Goal: Transaction & Acquisition: Purchase product/service

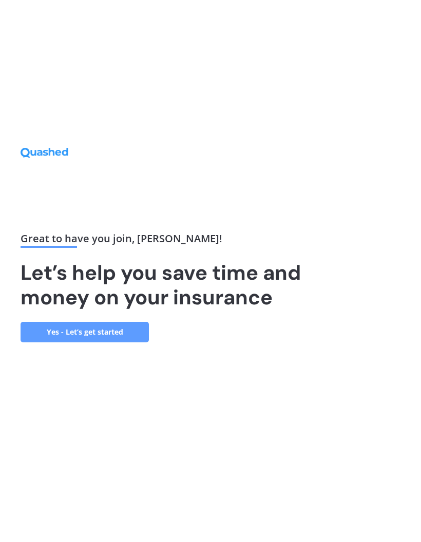
click at [118, 342] on link "Yes - Let’s get started" at bounding box center [85, 332] width 128 height 21
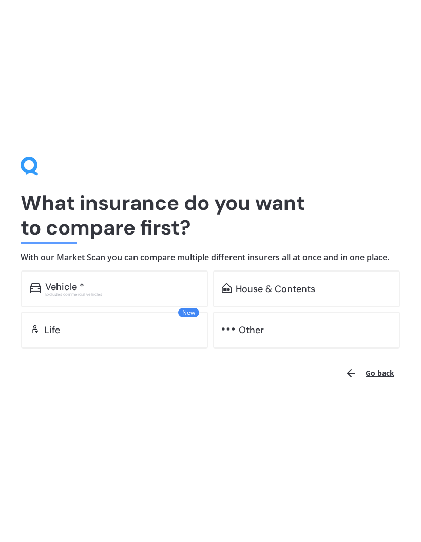
click at [144, 284] on div "Vehicle *" at bounding box center [122, 287] width 154 height 10
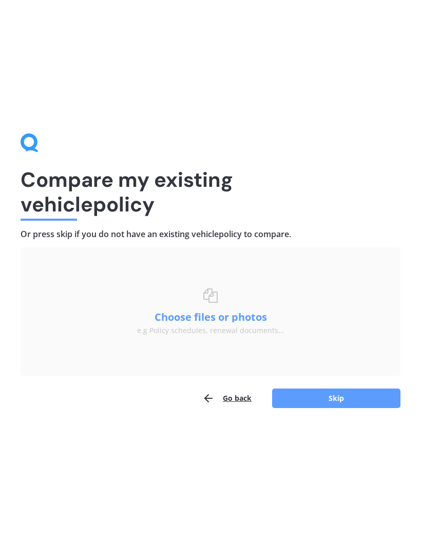
click at [306, 407] on button "Skip" at bounding box center [336, 399] width 128 height 20
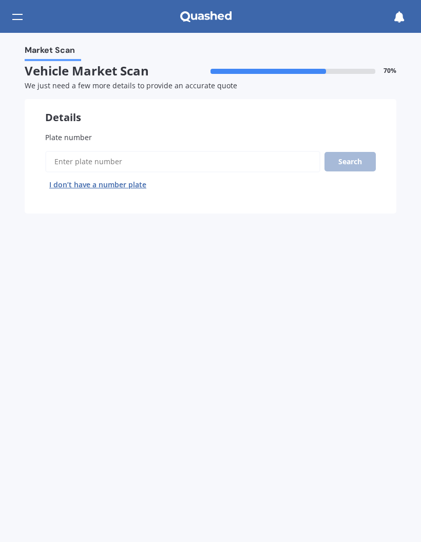
click at [195, 159] on input "Plate number" at bounding box center [182, 162] width 275 height 22
type input "Mhp358"
click at [354, 162] on button "Search" at bounding box center [349, 162] width 51 height 20
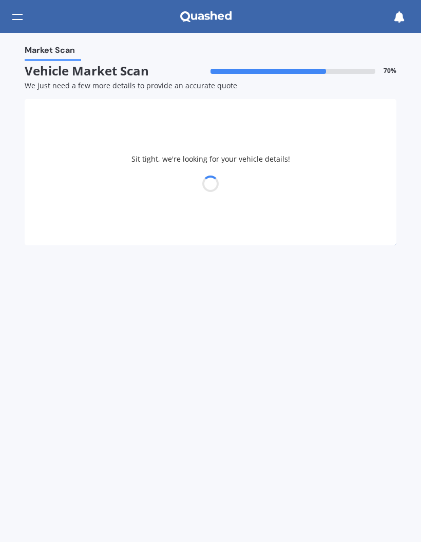
select select "NISSAN"
select select "QASHQAI"
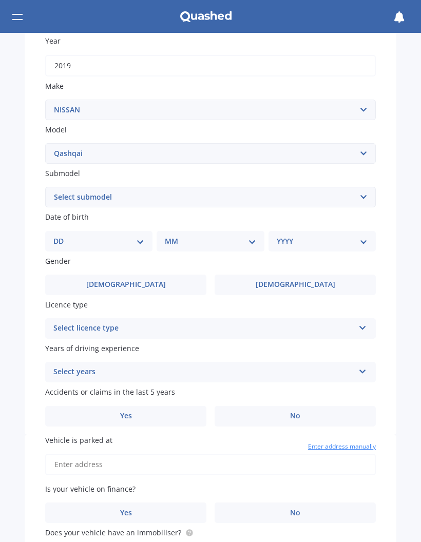
scroll to position [162, 0]
click at [137, 188] on select "Select submodel (All Other) N-TEC ST ST-L Ti Ti-L TI-L E-POWER 1.5PEH TS Turbo …" at bounding box center [210, 196] width 331 height 21
click at [137, 235] on select "DD 01 02 03 04 05 06 07 08 09 10 11 12 13 14 15 16 17 18 19 20 21 22 23 24 25 2…" at bounding box center [98, 240] width 91 height 11
select select "13"
click at [207, 235] on select "MM 01 02 03 04 05 06 07 08 09 10 11 12" at bounding box center [212, 240] width 87 height 11
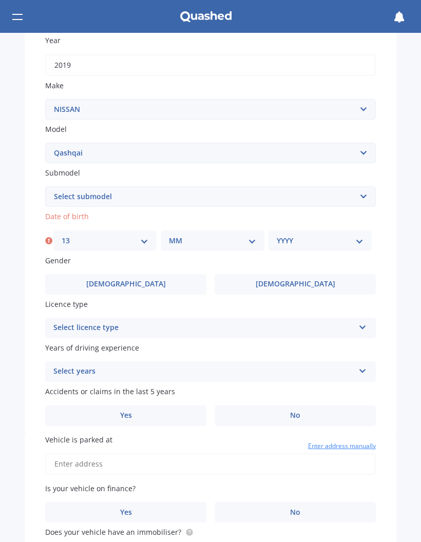
select select "07"
click at [321, 238] on select "YYYY 2025 2024 2023 2022 2021 2020 2019 2018 2017 2016 2015 2014 2013 2012 2011…" at bounding box center [320, 240] width 87 height 11
select select "1992"
click at [166, 284] on label "[DEMOGRAPHIC_DATA]" at bounding box center [125, 284] width 161 height 21
click at [0, 0] on input "[DEMOGRAPHIC_DATA]" at bounding box center [0, 0] width 0 height 0
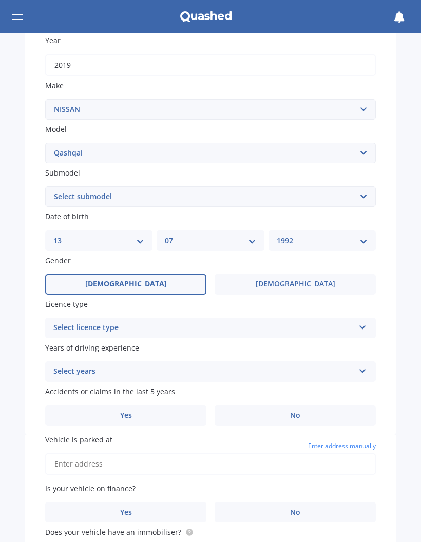
click at [281, 322] on div "Select licence type" at bounding box center [203, 328] width 301 height 12
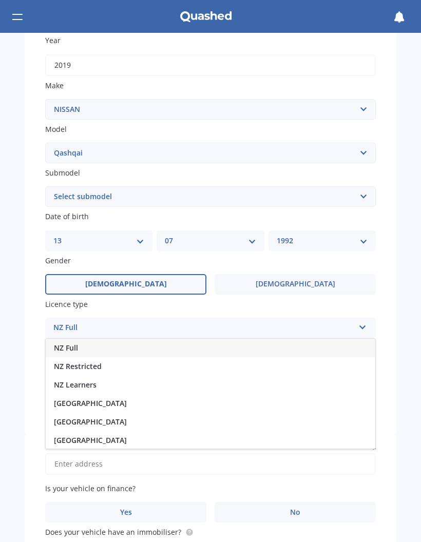
click at [108, 344] on div "NZ Full" at bounding box center [211, 348] width 330 height 18
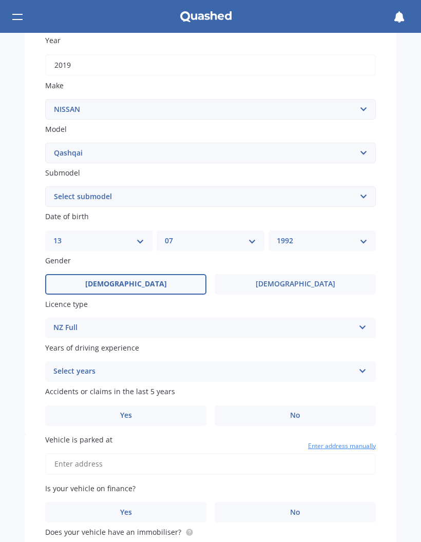
click at [282, 374] on div "Select years 5 or more years 4 years 3 years 2 years 1 year" at bounding box center [210, 371] width 331 height 21
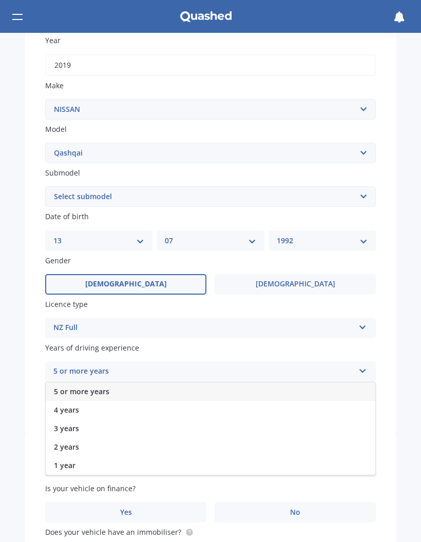
click at [131, 388] on div "5 or more years" at bounding box center [211, 391] width 330 height 18
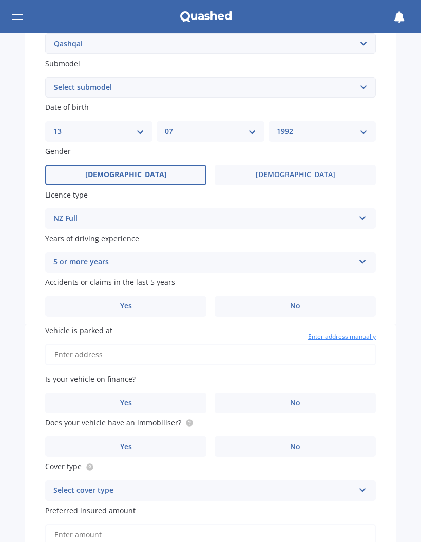
scroll to position [282, 0]
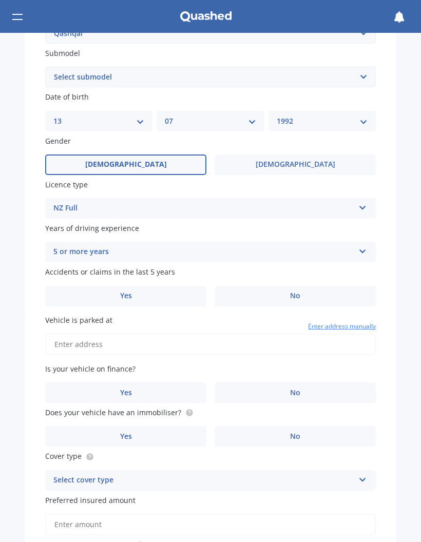
click at [301, 287] on label "No" at bounding box center [295, 296] width 161 height 21
click at [0, 0] on input "No" at bounding box center [0, 0] width 0 height 0
click at [221, 339] on input "Vehicle is parked at" at bounding box center [210, 345] width 331 height 22
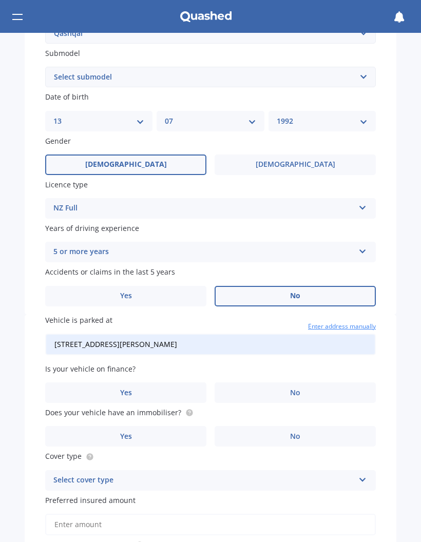
type input "[STREET_ADDRESS][PERSON_NAME]"
click at [157, 387] on label "Yes" at bounding box center [125, 392] width 161 height 21
click at [0, 0] on input "Yes" at bounding box center [0, 0] width 0 height 0
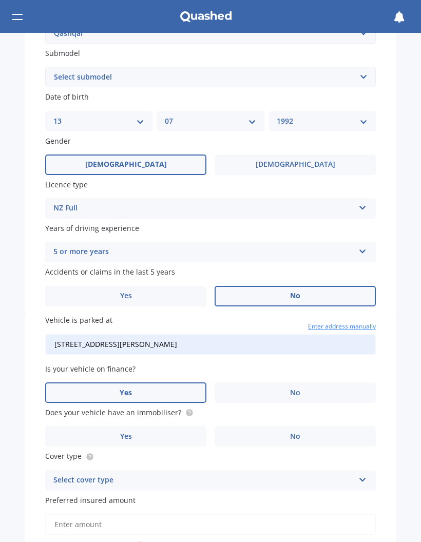
click at [189, 410] on circle at bounding box center [189, 413] width 7 height 7
click at [194, 407] on label "Does your vehicle have an immobiliser?" at bounding box center [210, 412] width 331 height 11
click at [193, 407] on label "Does your vehicle have an immobiliser?" at bounding box center [210, 412] width 331 height 11
click at [151, 426] on label "Yes" at bounding box center [125, 436] width 161 height 21
click at [0, 0] on input "Yes" at bounding box center [0, 0] width 0 height 0
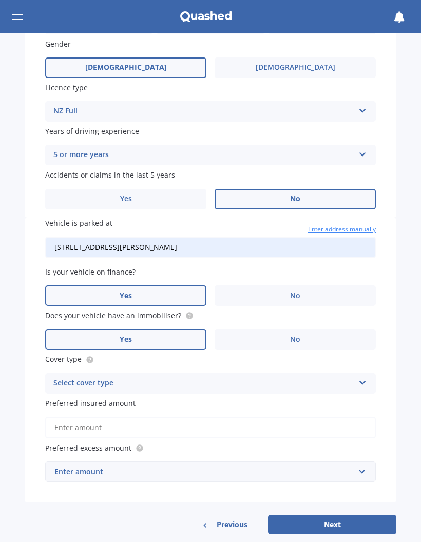
scroll to position [378, 0]
click at [281, 378] on div "Select cover type" at bounding box center [203, 384] width 301 height 12
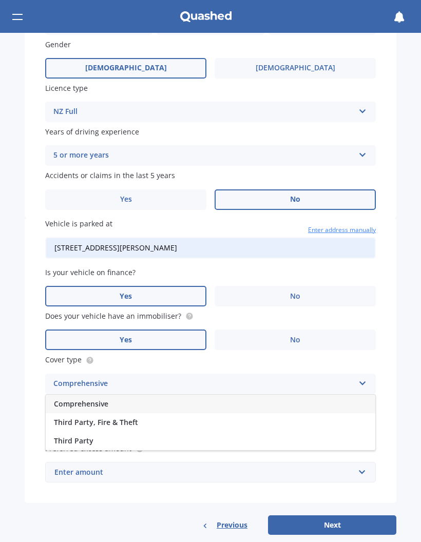
click at [144, 413] on div "Third Party, Fire & Theft" at bounding box center [211, 422] width 330 height 18
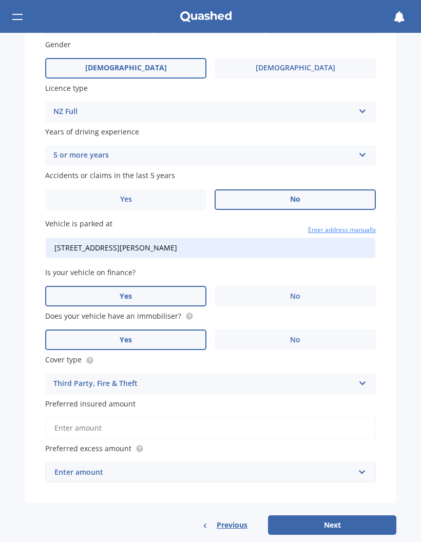
click at [197, 423] on input "Preferred insured amount" at bounding box center [210, 428] width 331 height 22
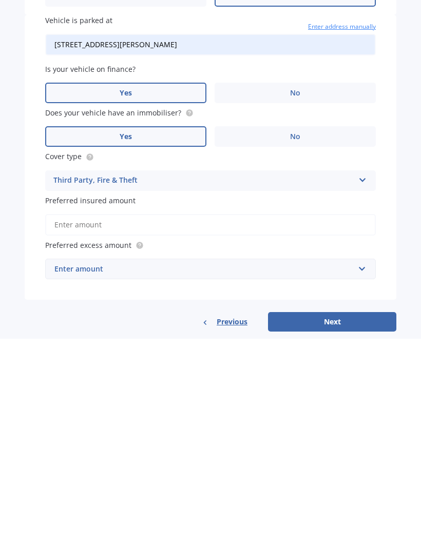
click at [327, 417] on input "Preferred insured amount" at bounding box center [210, 428] width 331 height 22
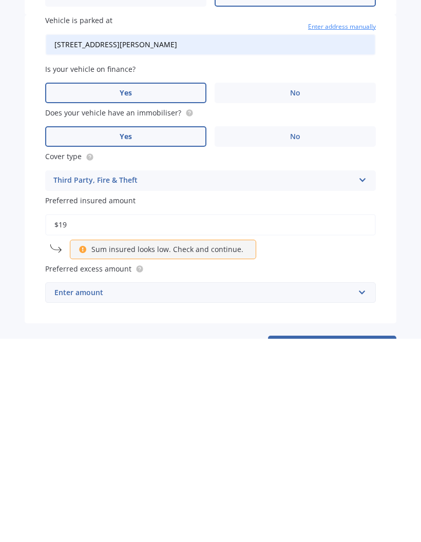
type input "$1"
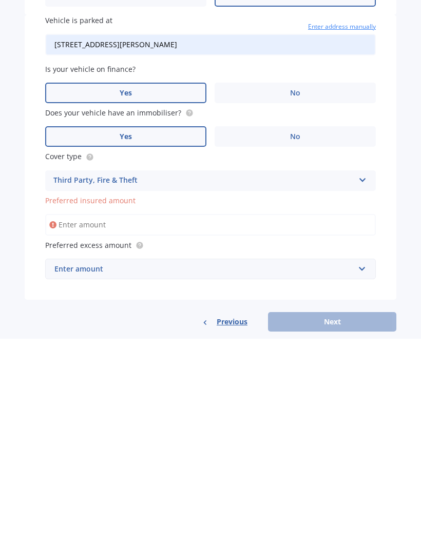
click at [346, 467] on div "Enter amount" at bounding box center [204, 472] width 300 height 11
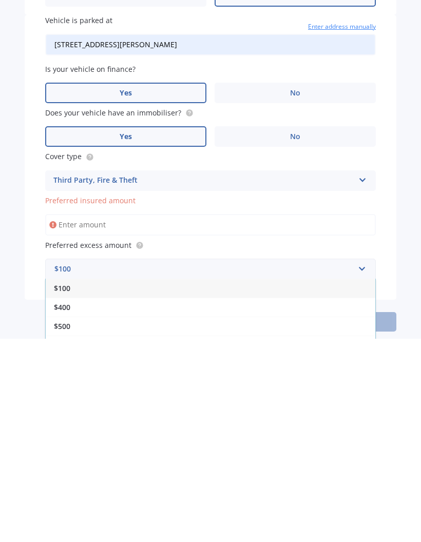
click at [154, 520] on div "$500" at bounding box center [211, 529] width 330 height 19
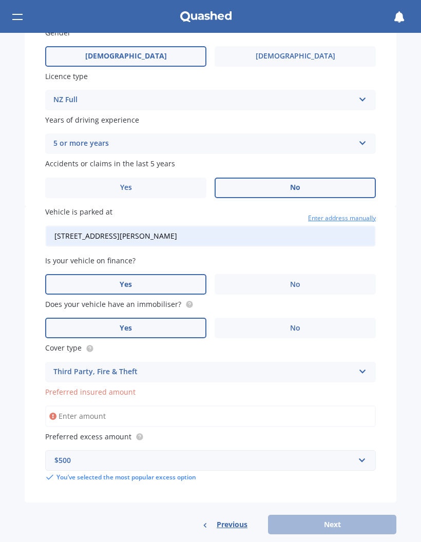
scroll to position [390, 0]
click at [315, 515] on div "Previous Next" at bounding box center [211, 525] width 372 height 20
click at [313, 406] on input "Preferred insured amount" at bounding box center [210, 417] width 331 height 22
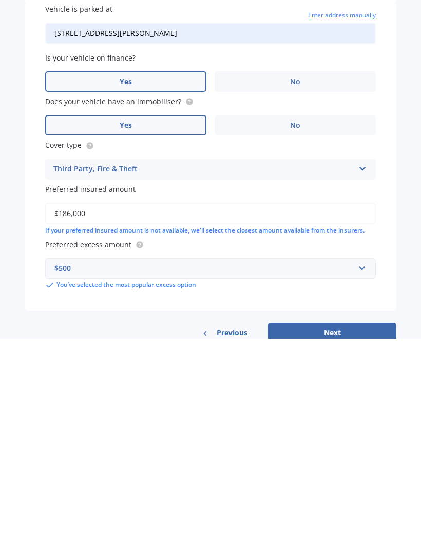
type input "$18,600"
click at [362, 526] on button "Next" at bounding box center [332, 536] width 128 height 20
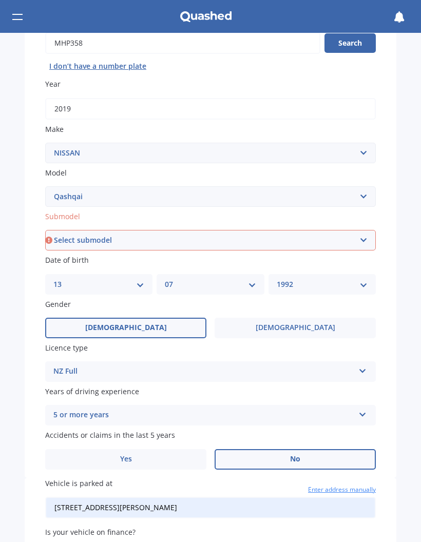
scroll to position [119, 0]
click at [335, 236] on select "Select submodel (All Other) N-TEC ST ST-L Ti Ti-L TI-L E-POWER 1.5PEH TS Turbo …" at bounding box center [210, 240] width 331 height 21
select select "(ALL OTHER)"
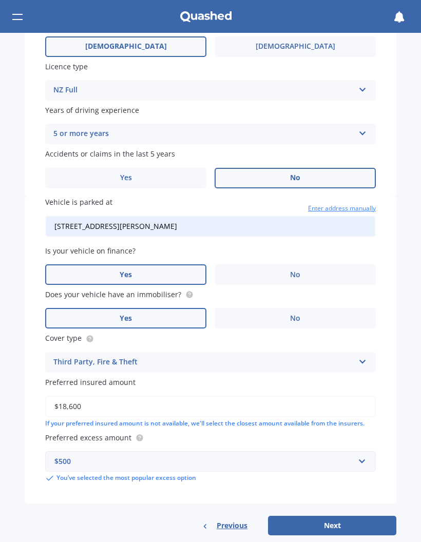
scroll to position [400, 0]
click at [321, 516] on button "Next" at bounding box center [332, 526] width 128 height 20
select select "13"
select select "07"
select select "1992"
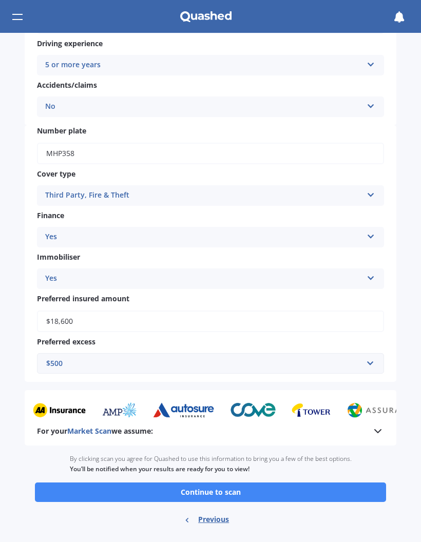
scroll to position [251, 0]
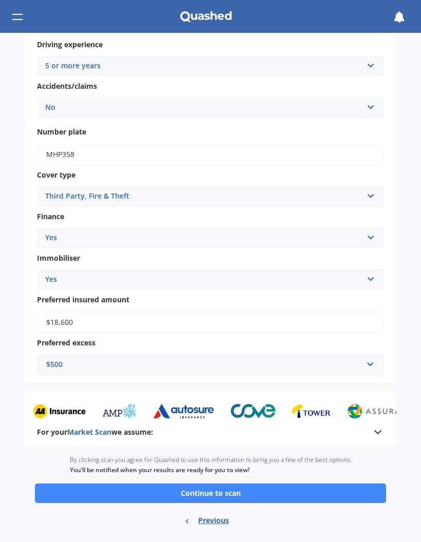
click at [257, 484] on button "Continue to scan" at bounding box center [210, 494] width 351 height 20
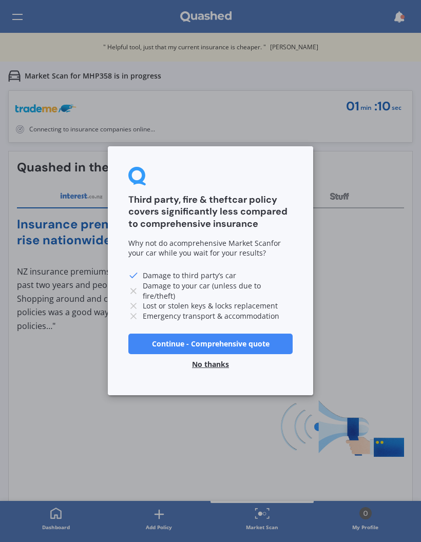
click at [250, 342] on button "Continue - Comprehensive quote" at bounding box center [210, 344] width 164 height 21
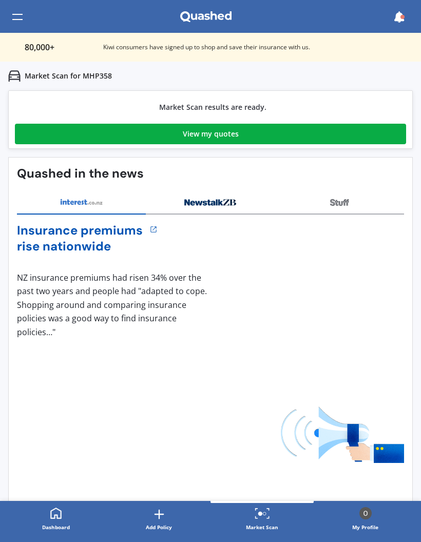
click at [260, 137] on link "View my quotes" at bounding box center [210, 134] width 391 height 21
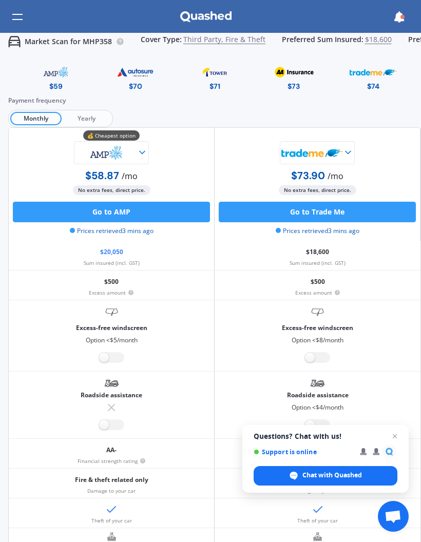
click at [217, 41] on span "Third Party, Fire & Theft" at bounding box center [224, 41] width 82 height 13
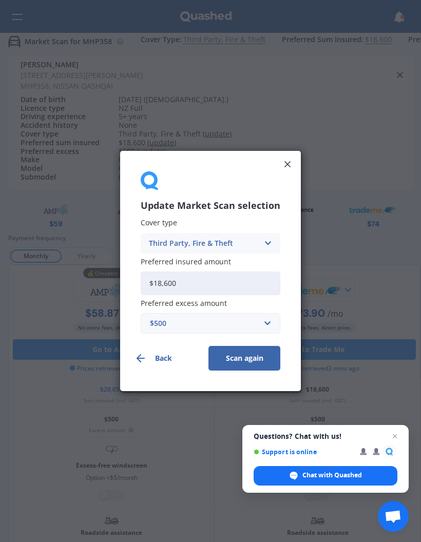
click at [267, 241] on icon at bounding box center [267, 243] width 9 height 11
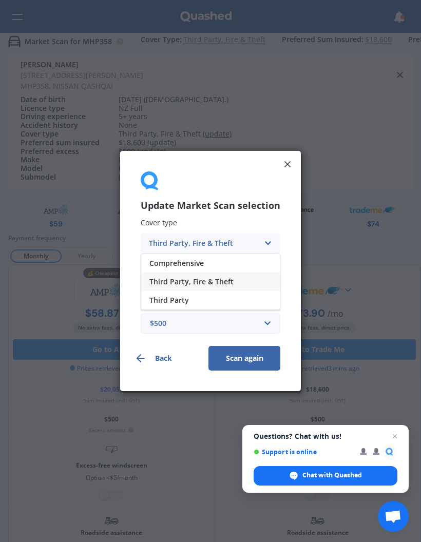
click at [221, 263] on div "Comprehensive" at bounding box center [210, 263] width 139 height 18
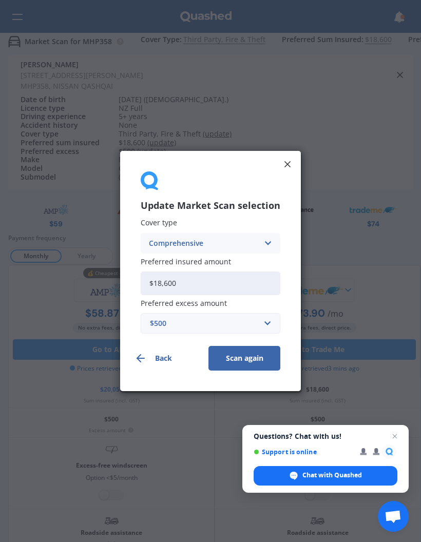
click at [250, 359] on button "Scan again" at bounding box center [244, 358] width 72 height 25
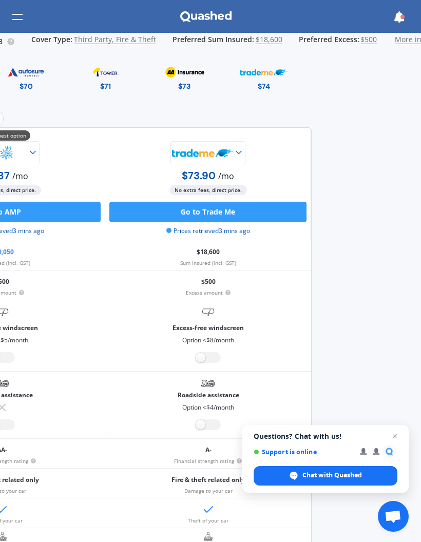
scroll to position [0, 109]
click at [397, 18] on icon at bounding box center [398, 16] width 11 height 11
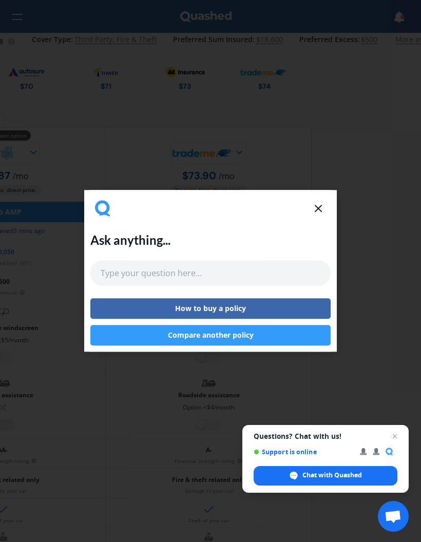
click at [317, 206] on line at bounding box center [318, 208] width 6 height 6
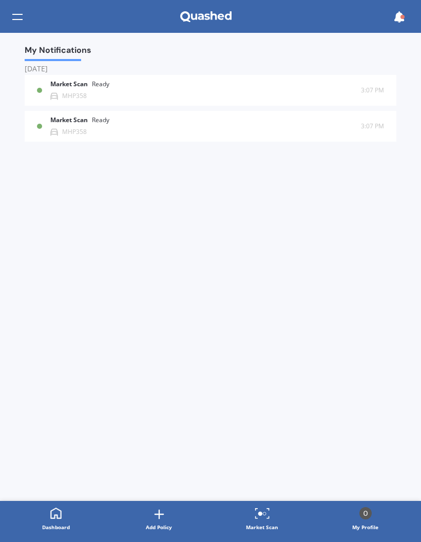
click at [284, 123] on div "Market Scan Ready MHP358" at bounding box center [205, 126] width 311 height 19
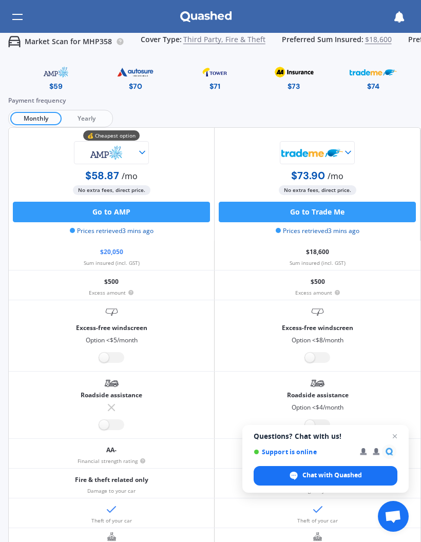
click at [249, 41] on span "Third Party, Fire & Theft" at bounding box center [224, 41] width 82 height 13
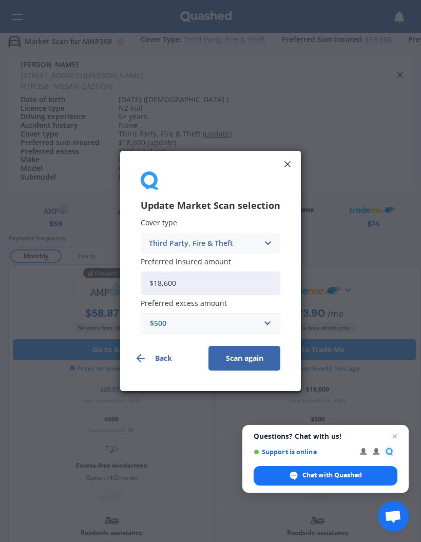
click at [265, 242] on icon at bounding box center [267, 243] width 9 height 11
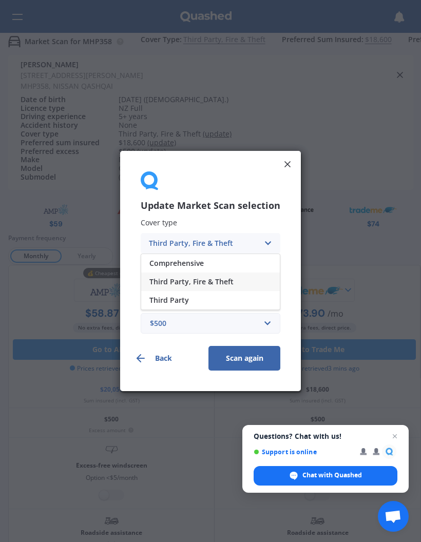
click at [225, 263] on div "Comprehensive" at bounding box center [210, 263] width 139 height 18
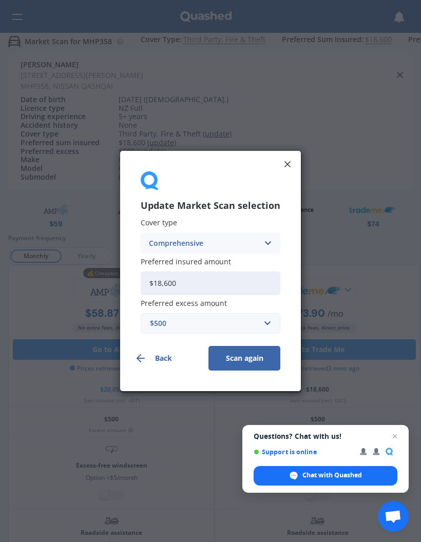
click at [283, 168] on icon at bounding box center [287, 164] width 10 height 10
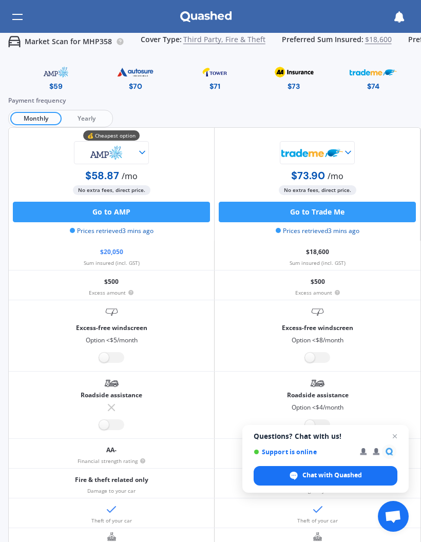
click at [393, 17] on icon at bounding box center [398, 16] width 11 height 11
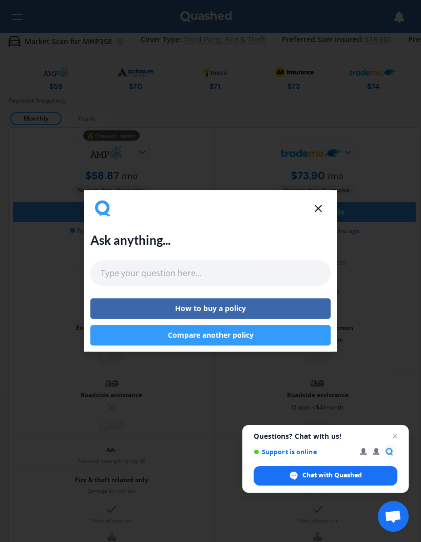
click at [312, 217] on div "Ask anything... How to buy a policy Compare another policy" at bounding box center [210, 270] width 240 height 149
click at [317, 208] on icon at bounding box center [318, 208] width 12 height 12
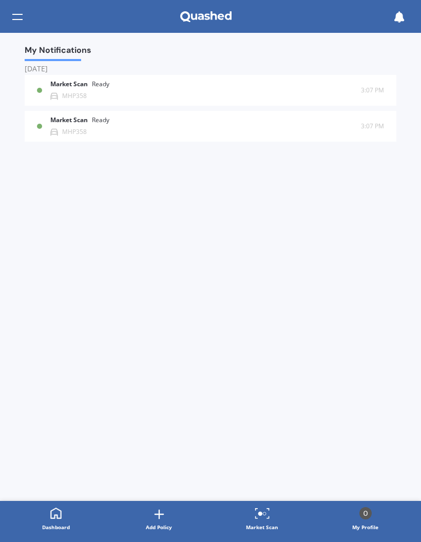
click at [271, 129] on div "Market Scan Ready MHP358" at bounding box center [205, 126] width 311 height 19
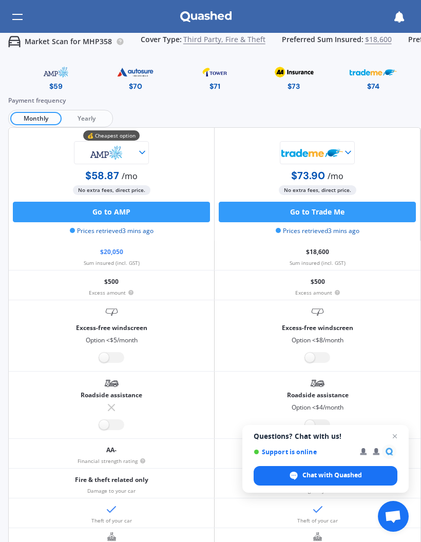
click at [397, 20] on icon at bounding box center [398, 16] width 11 height 11
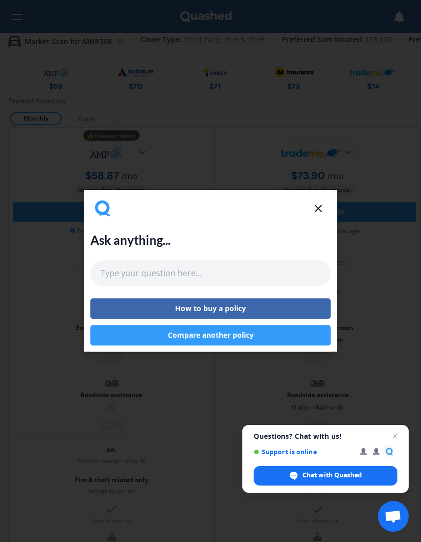
click at [317, 210] on icon at bounding box center [318, 208] width 12 height 12
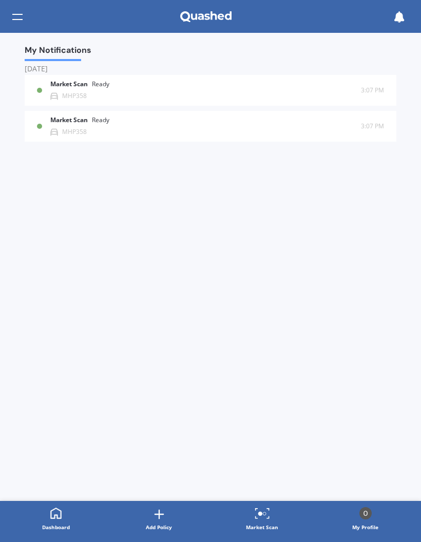
click at [246, 88] on div "Market Scan Ready MHP358" at bounding box center [205, 90] width 311 height 19
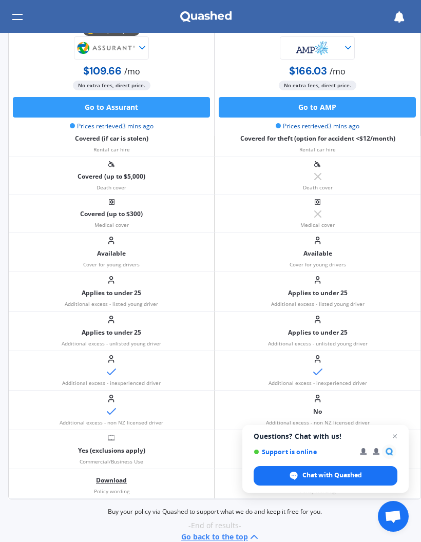
click at [390, 438] on span "Close chat" at bounding box center [395, 436] width 12 height 12
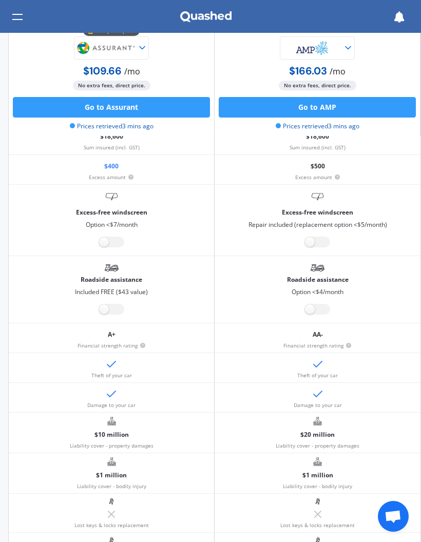
click at [107, 304] on label at bounding box center [111, 309] width 25 height 11
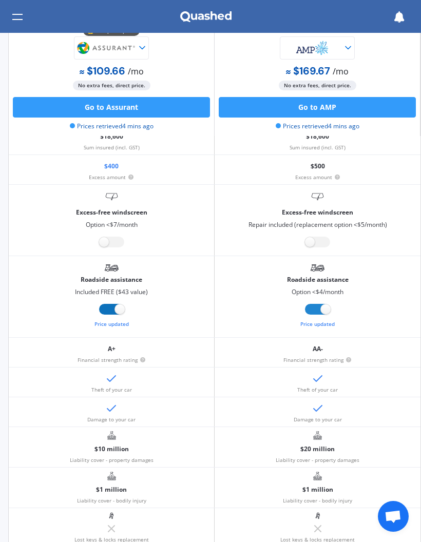
radio input "true"
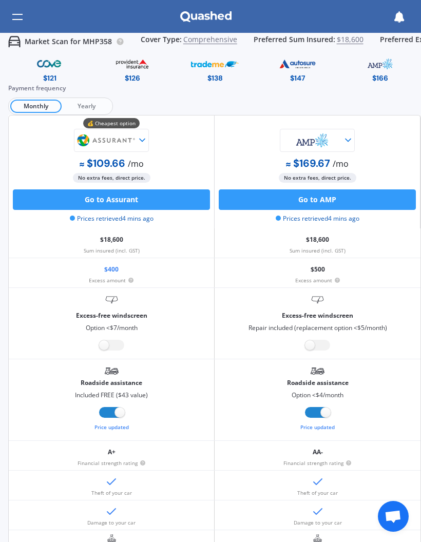
click at [152, 202] on button "Go to Assurant" at bounding box center [111, 199] width 197 height 21
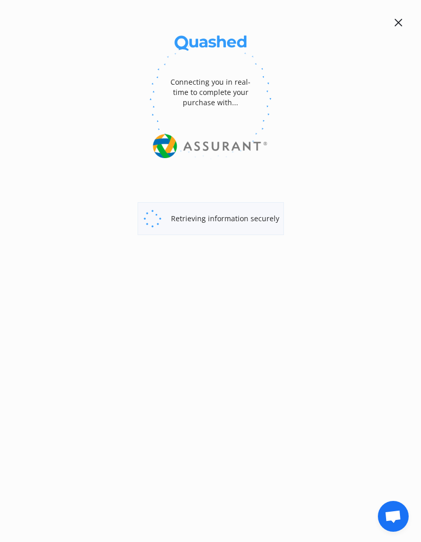
select select "full"
select select "0"
select select "North Shore"
select select "NISSAN"
select select "QASHQAI"
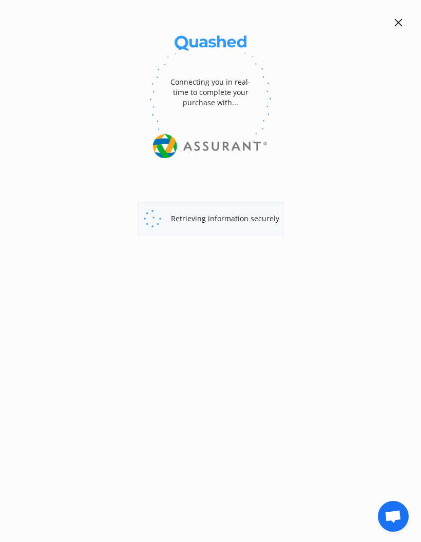
select select "(ALL OTHER)"
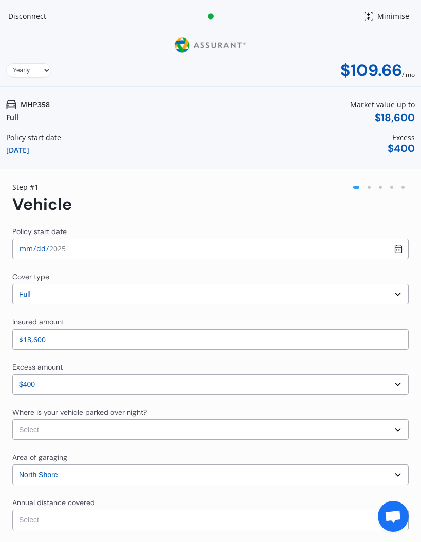
select select "Monthly"
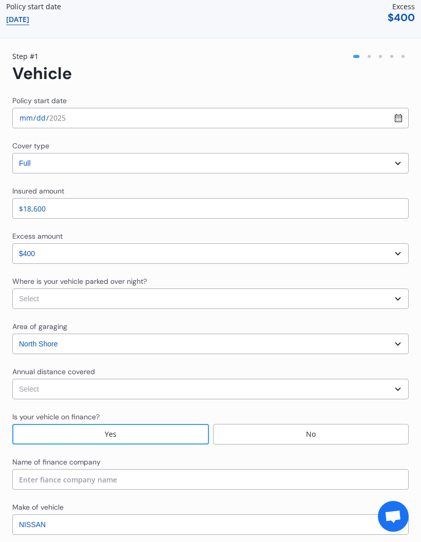
scroll to position [134, 0]
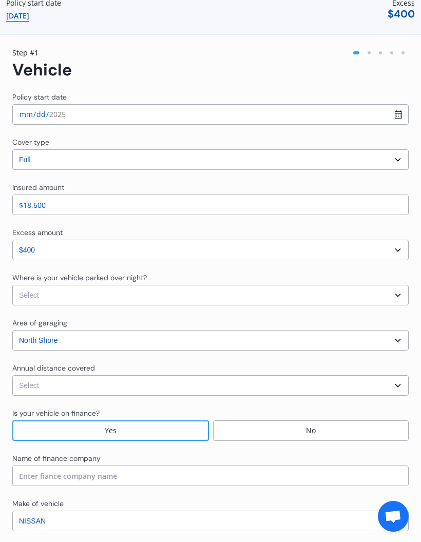
click at [392, 169] on select "Select cover type 3rd Party Full" at bounding box center [210, 159] width 396 height 21
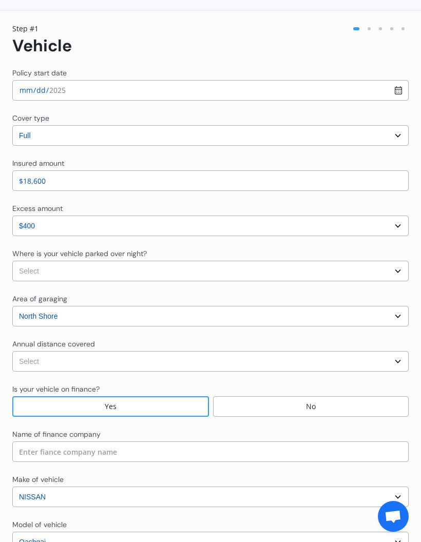
scroll to position [160, 0]
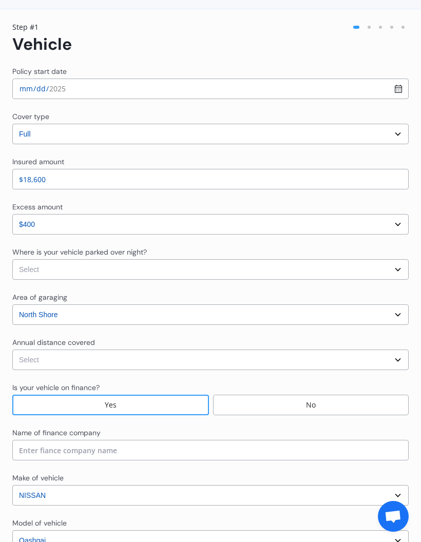
click at [310, 271] on select "Select In a garage On own property On street or road" at bounding box center [210, 269] width 396 height 21
select select "In a garage"
click at [223, 316] on select "Select [GEOGRAPHIC_DATA] [GEOGRAPHIC_DATA] [GEOGRAPHIC_DATA] / [PERSON_NAME] / …" at bounding box center [210, 314] width 396 height 21
click at [219, 365] on select "Select Low (less than 15,000km per year) Average (15,000-30,000km per year) Hig…" at bounding box center [210, 360] width 396 height 21
select select "15000"
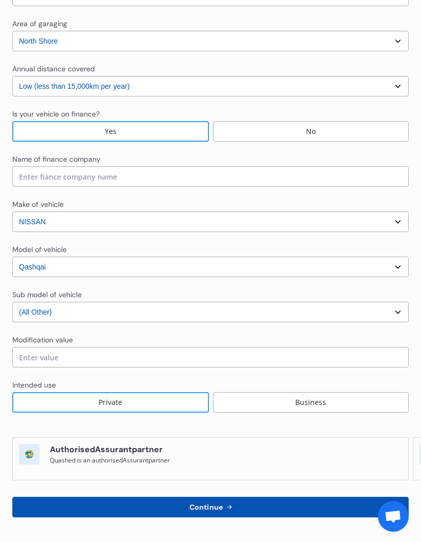
scroll to position [434, 0]
click at [236, 506] on button "Continue" at bounding box center [210, 507] width 396 height 21
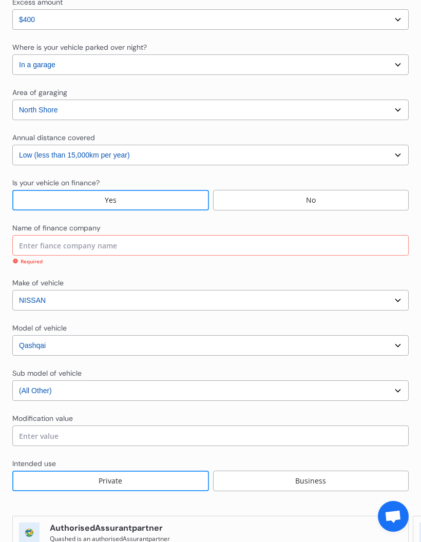
scroll to position [360, 0]
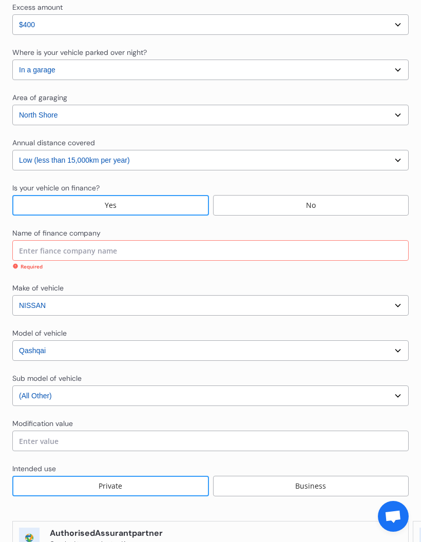
click at [149, 248] on input at bounding box center [210, 250] width 396 height 21
type input "V"
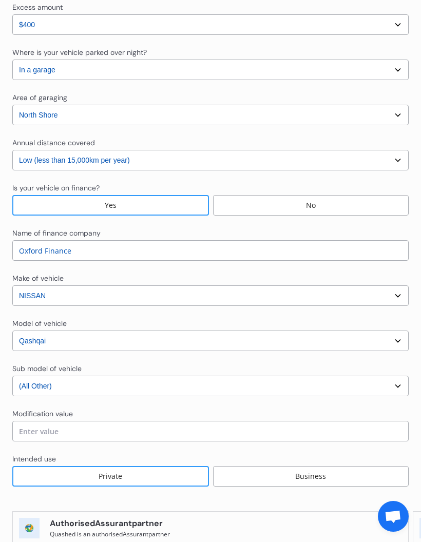
type input "Oxford Finance"
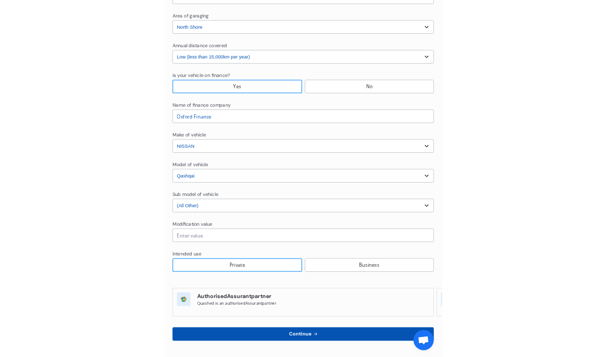
scroll to position [434, 0]
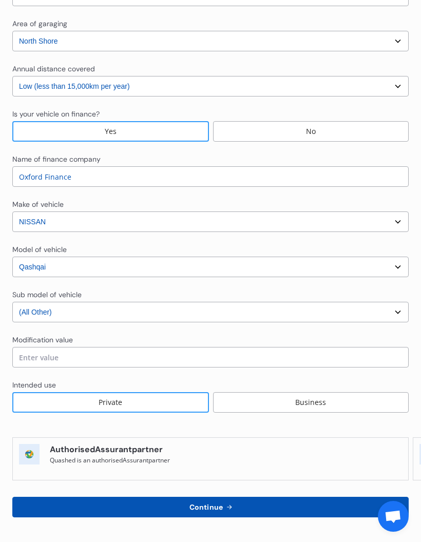
click at [239, 509] on button "Continue" at bounding box center [210, 507] width 396 height 21
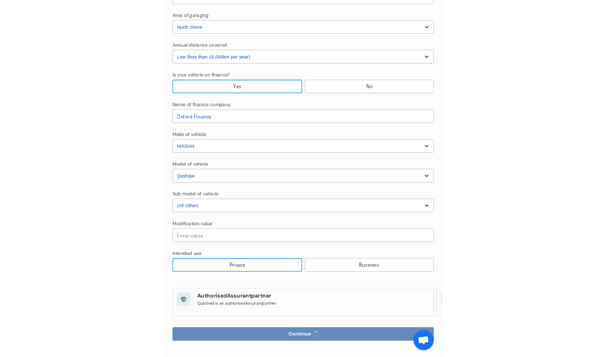
scroll to position [422, 0]
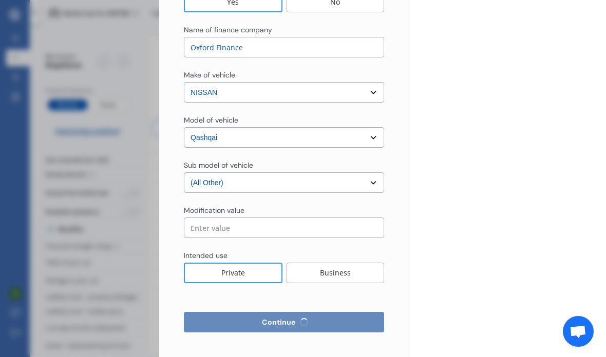
select select "Mr"
select select "13"
select select "07"
select select "1992"
select select "full"
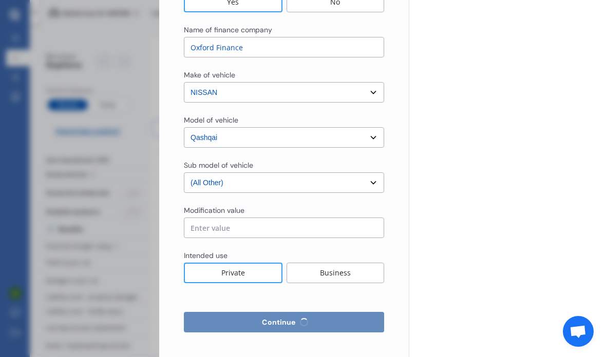
select select "more than 4 years"
select select "[GEOGRAPHIC_DATA]"
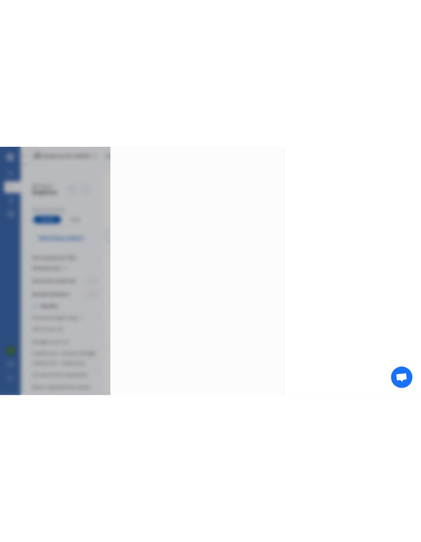
scroll to position [0, 0]
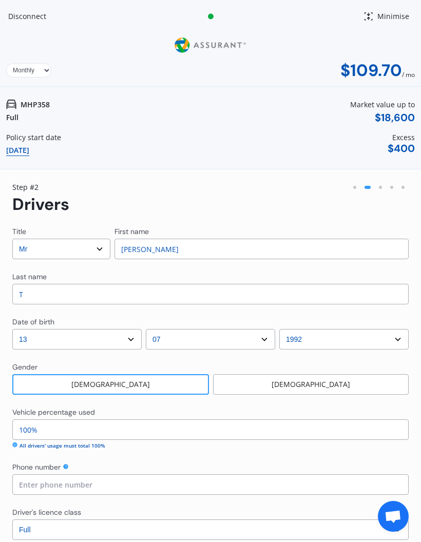
click at [35, 302] on input "T" at bounding box center [210, 294] width 396 height 21
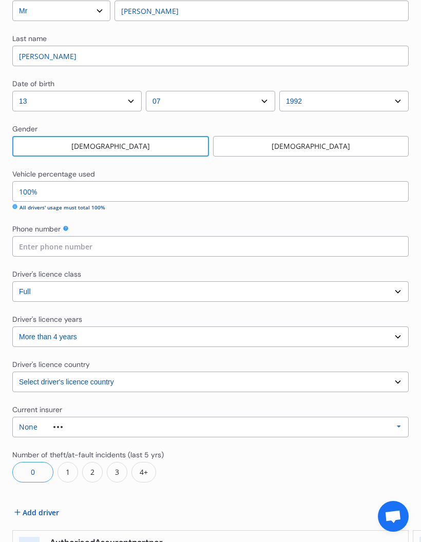
scroll to position [240, 0]
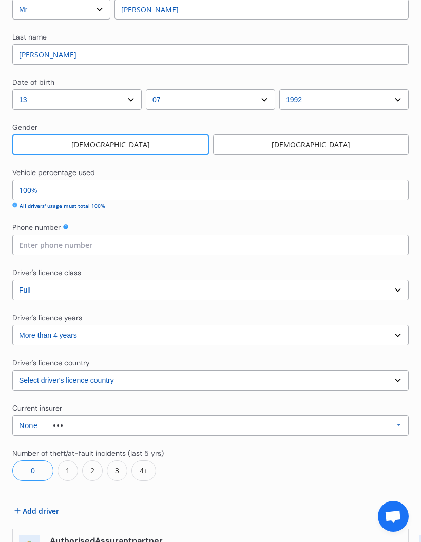
type input "[PERSON_NAME]"
click at [40, 251] on input at bounding box center [210, 245] width 396 height 21
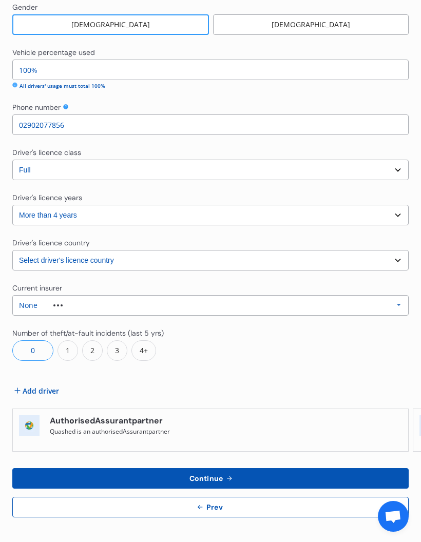
scroll to position [360, 0]
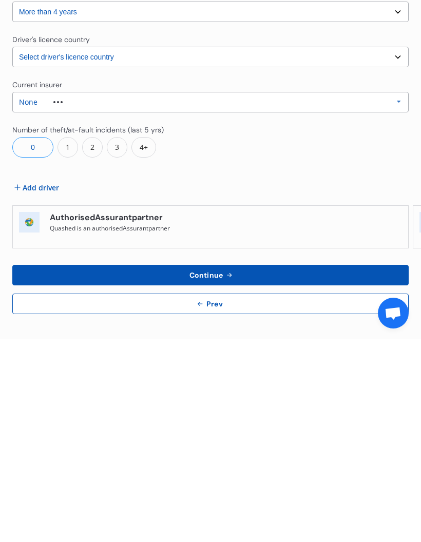
type input "02902077856"
click at [243, 468] on button "Continue" at bounding box center [210, 478] width 396 height 21
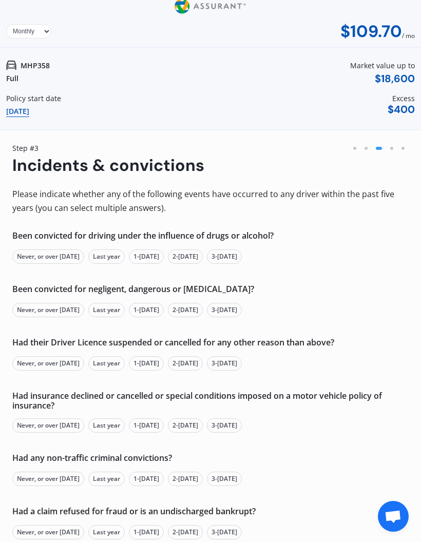
scroll to position [46, 0]
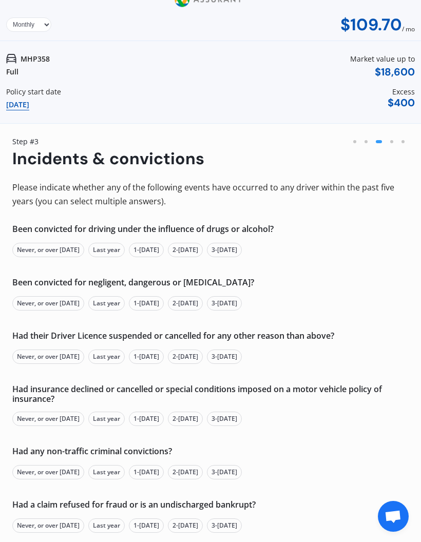
click at [28, 251] on div "Never, or over [DATE]" at bounding box center [48, 250] width 72 height 14
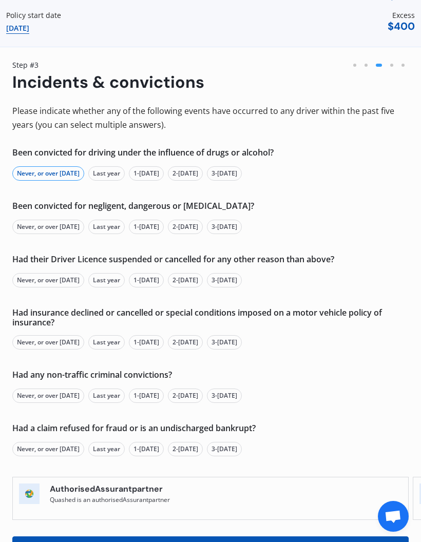
scroll to position [128, 0]
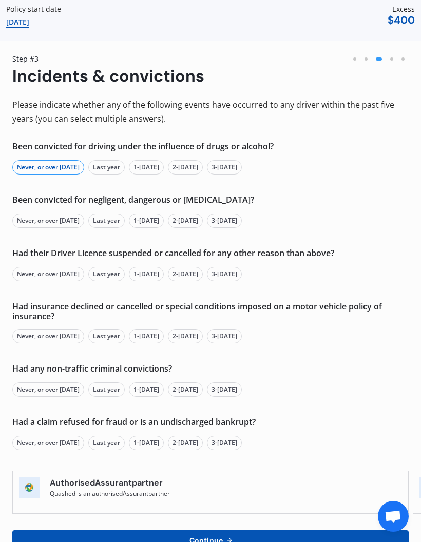
click at [28, 219] on div "Never, or over [DATE]" at bounding box center [48, 221] width 72 height 14
click at [21, 268] on div "Never, or over [DATE]" at bounding box center [48, 274] width 72 height 14
click at [27, 332] on div "Never, or over [DATE]" at bounding box center [48, 336] width 72 height 14
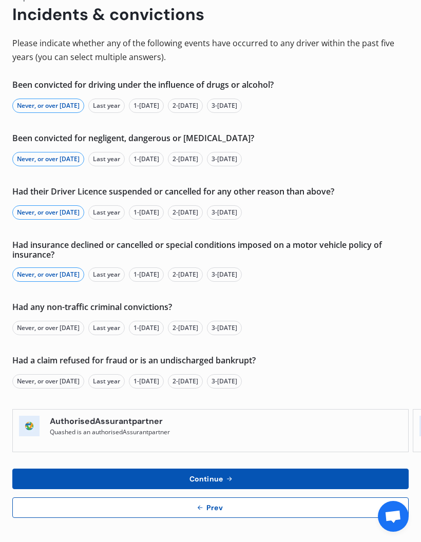
scroll to position [189, 0]
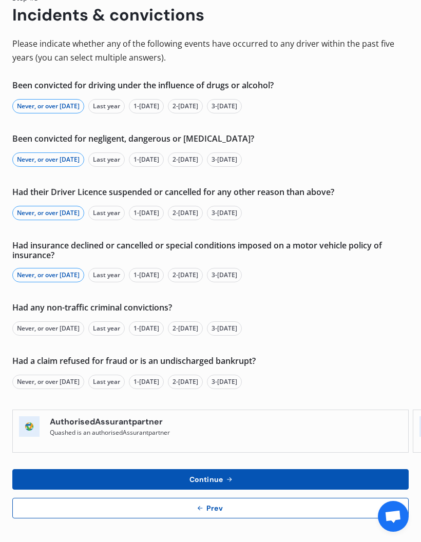
click at [33, 322] on div "Never, or over [DATE]" at bounding box center [48, 328] width 72 height 14
click at [32, 381] on div "Never, or over [DATE]" at bounding box center [48, 382] width 72 height 14
click at [240, 477] on button "Continue" at bounding box center [210, 479] width 396 height 21
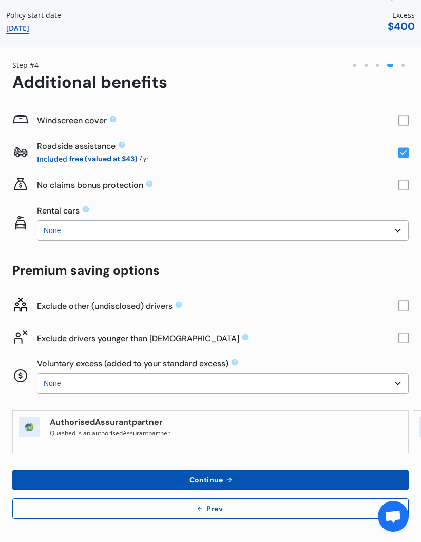
scroll to position [0, 0]
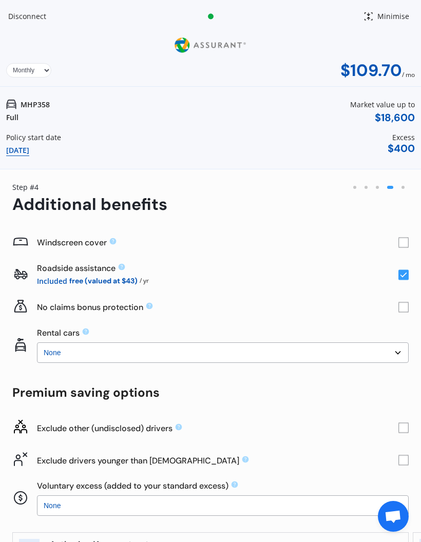
click at [149, 305] on icon at bounding box center [149, 306] width 8 height 8
click at [146, 308] on icon at bounding box center [149, 306] width 8 height 8
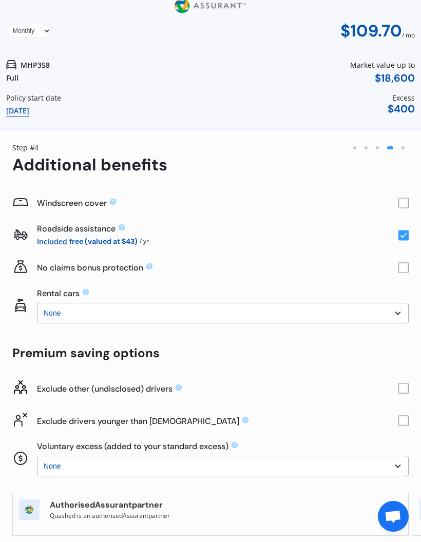
scroll to position [40, 0]
click at [336, 318] on select "None $2,500 $5,000" at bounding box center [223, 312] width 372 height 21
click at [85, 294] on icon at bounding box center [86, 291] width 7 height 7
click at [88, 291] on icon at bounding box center [86, 291] width 7 height 7
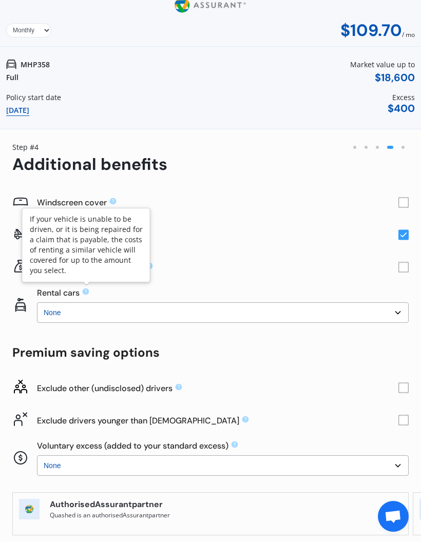
click at [295, 313] on select "None $2,500 $5,000" at bounding box center [223, 312] width 372 height 21
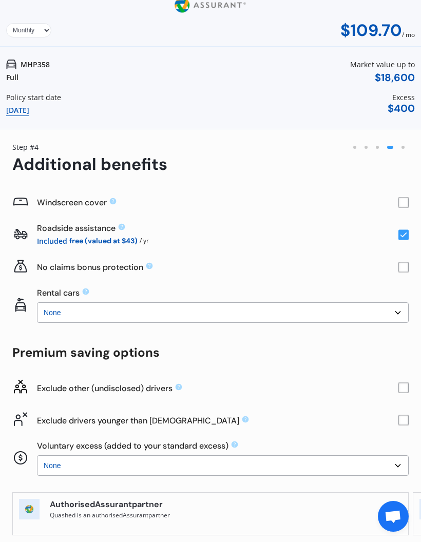
click at [295, 310] on select "None $2,500 $5,000" at bounding box center [223, 312] width 372 height 21
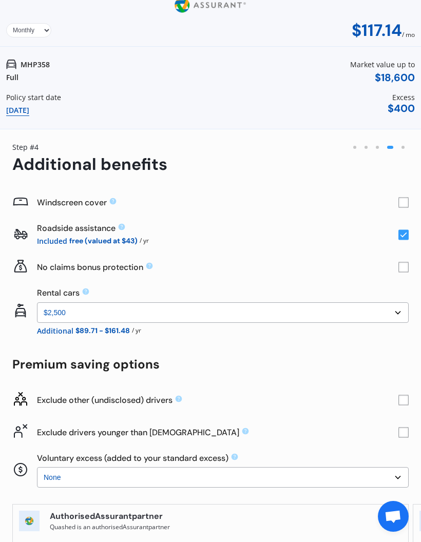
click at [274, 314] on select "None $2,500 $5,000" at bounding box center [223, 312] width 372 height 21
select select "0"
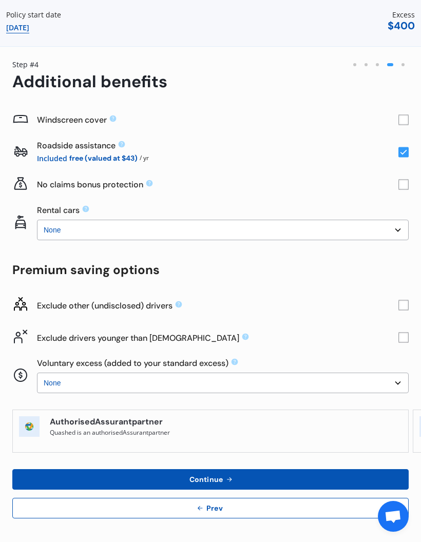
scroll to position [122, 0]
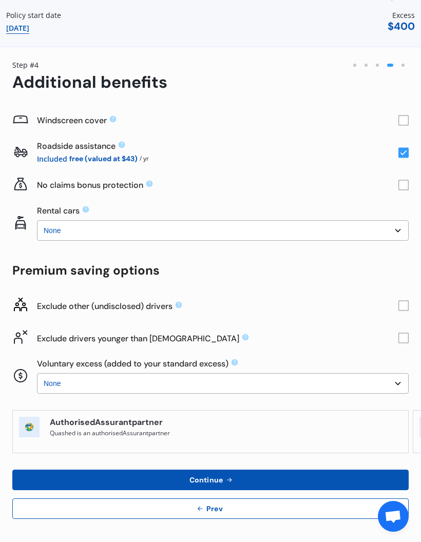
click at [182, 306] on icon at bounding box center [179, 304] width 7 height 7
click at [178, 306] on icon at bounding box center [179, 305] width 8 height 8
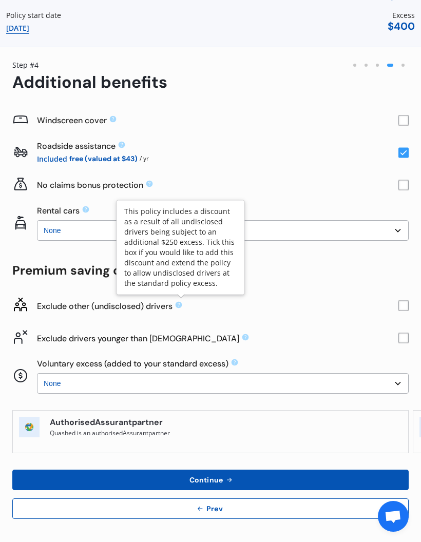
click at [242, 339] on icon at bounding box center [245, 337] width 7 height 7
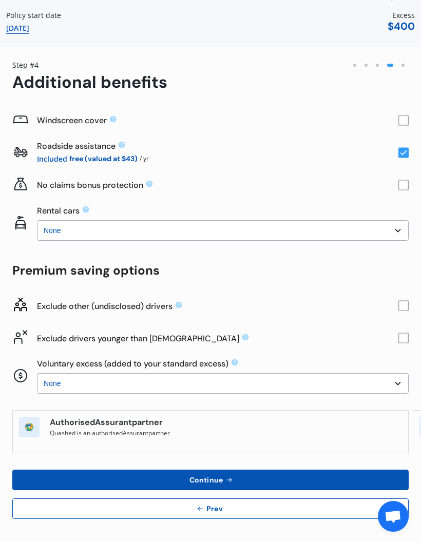
click at [242, 337] on icon at bounding box center [245, 337] width 7 height 7
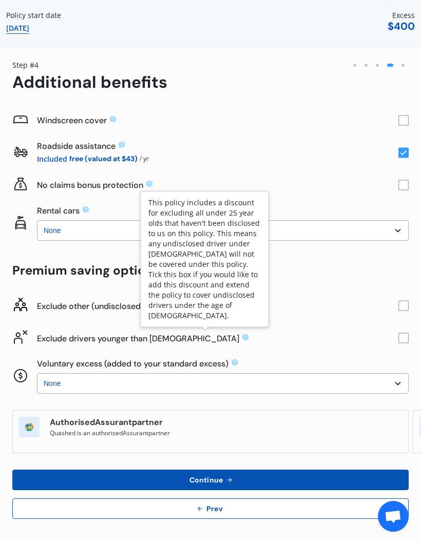
click at [419, 349] on div "Windscreen cover Roadside assistance Included free (valued at $43) / yr No clai…" at bounding box center [210, 317] width 421 height 427
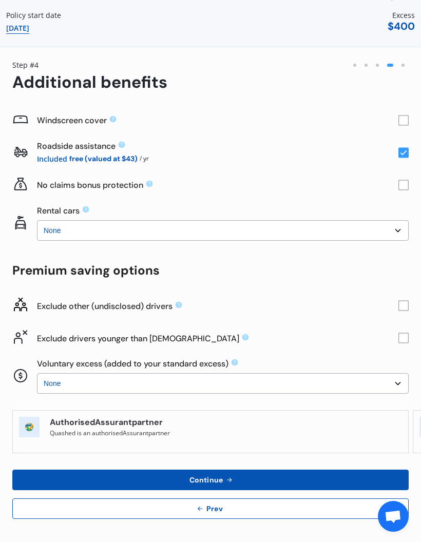
click at [403, 338] on rect at bounding box center [403, 338] width 10 height 10
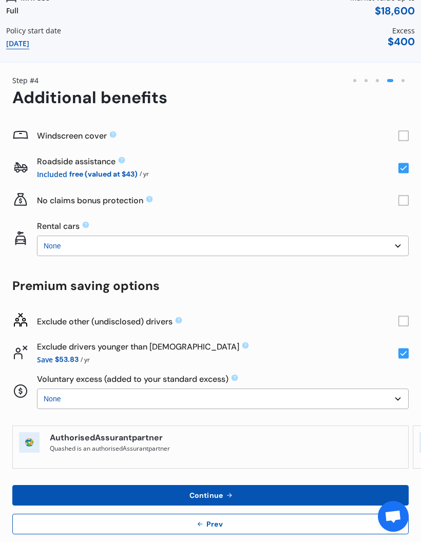
scroll to position [106, 0]
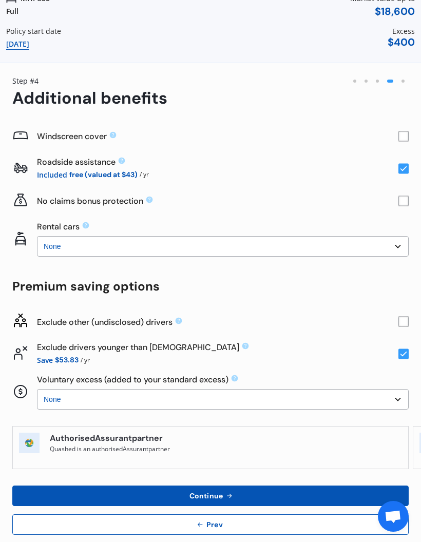
click at [394, 352] on div "Exclude drivers younger than [DEMOGRAPHIC_DATA] Save $53.83 / yr" at bounding box center [217, 354] width 361 height 24
click at [400, 355] on rect at bounding box center [403, 354] width 10 height 10
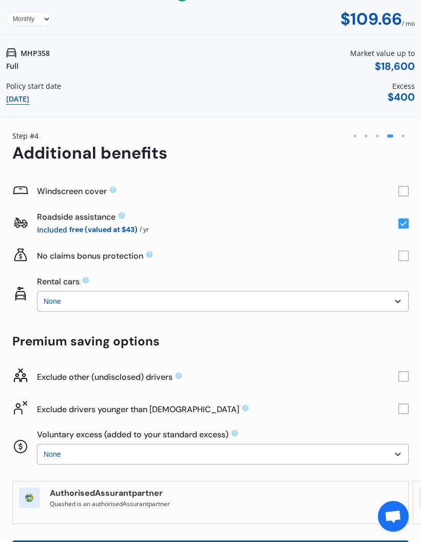
scroll to position [65, 0]
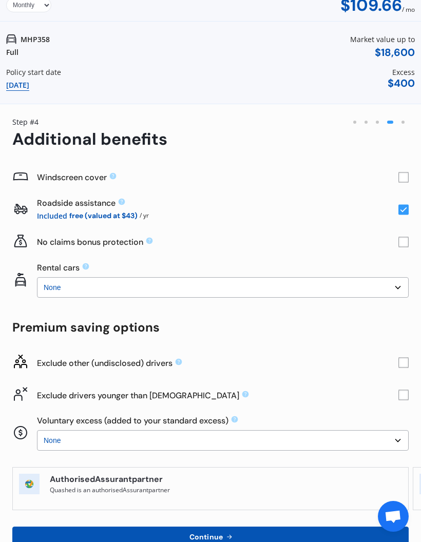
click at [401, 398] on rect at bounding box center [403, 395] width 10 height 10
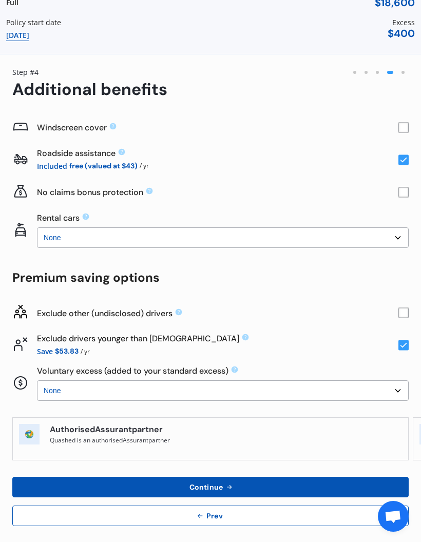
scroll to position [121, 0]
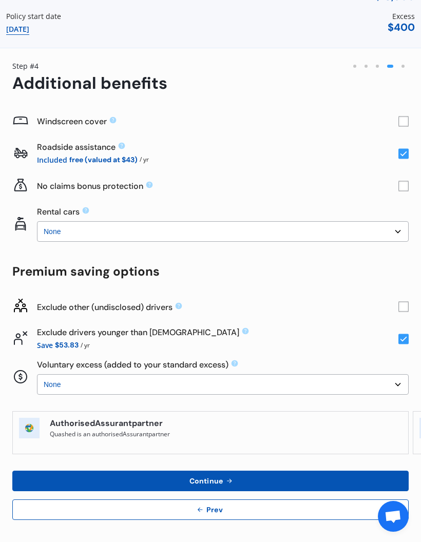
click at [400, 308] on rect at bounding box center [403, 307] width 10 height 10
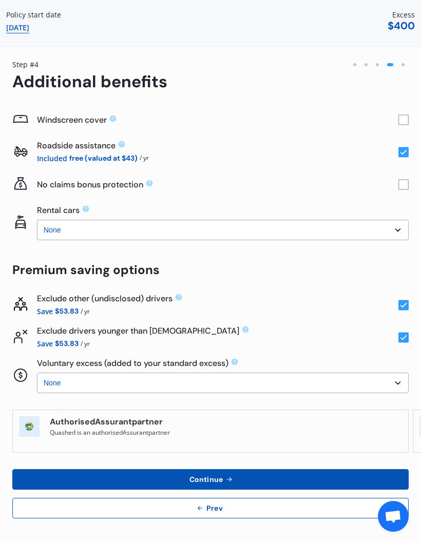
scroll to position [122, 0]
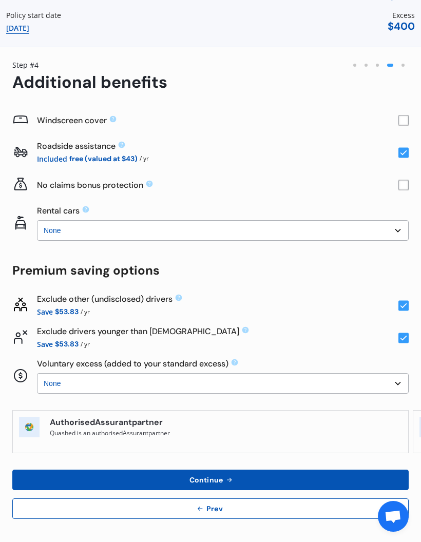
click at [403, 305] on rect at bounding box center [403, 306] width 10 height 10
click at [181, 305] on icon at bounding box center [179, 304] width 7 height 7
click at [180, 307] on icon at bounding box center [179, 304] width 7 height 7
click at [294, 385] on select "None $500 $1,000" at bounding box center [223, 383] width 372 height 21
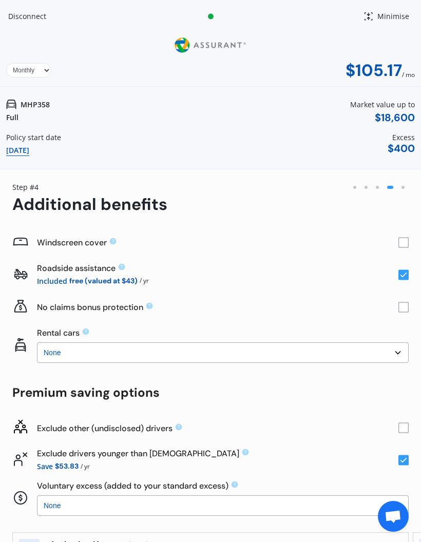
scroll to position [0, 0]
click at [407, 242] on rect at bounding box center [403, 243] width 10 height 10
click at [402, 240] on rect at bounding box center [403, 243] width 10 height 10
click at [152, 307] on icon at bounding box center [149, 306] width 7 height 7
click at [151, 309] on icon at bounding box center [149, 306] width 7 height 7
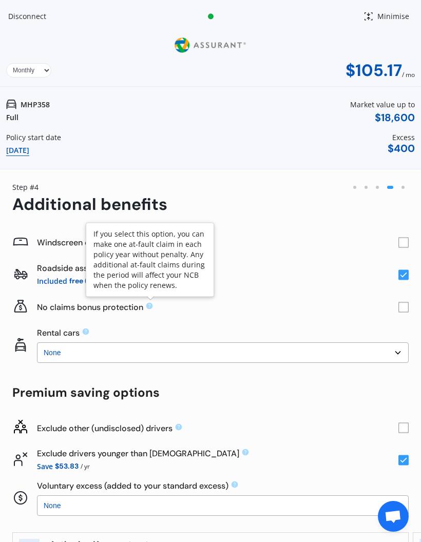
click at [152, 310] on icon at bounding box center [149, 306] width 8 height 8
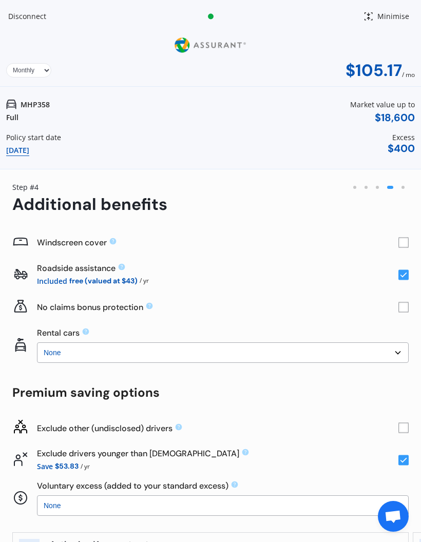
click at [400, 249] on div "Windscreen cover" at bounding box center [210, 242] width 396 height 32
click at [406, 244] on rect at bounding box center [403, 243] width 10 height 10
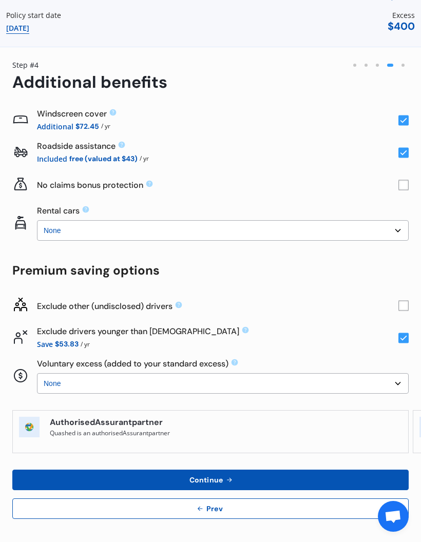
scroll to position [122, 0]
click at [247, 476] on button "Continue" at bounding box center [210, 480] width 396 height 21
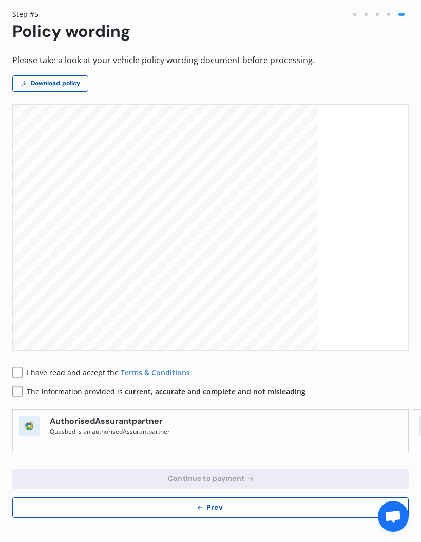
scroll to position [0, 0]
